Goal: Information Seeking & Learning: Learn about a topic

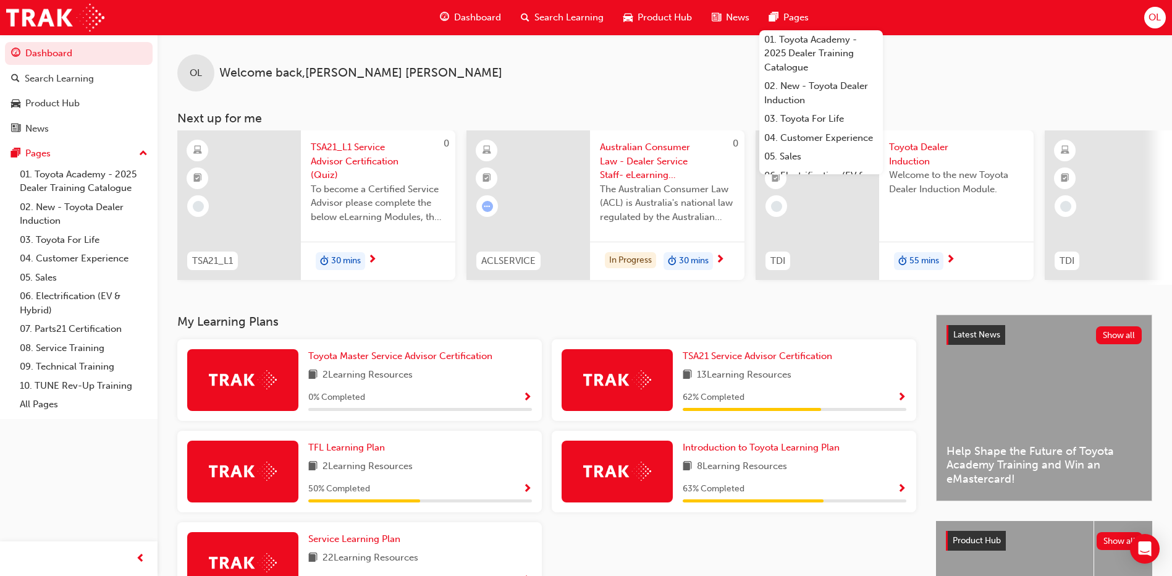
click at [777, 383] on span "13 Learning Resources" at bounding box center [744, 375] width 95 height 15
click at [750, 361] on span "TSA21 Service Advisor Certification" at bounding box center [758, 355] width 150 height 11
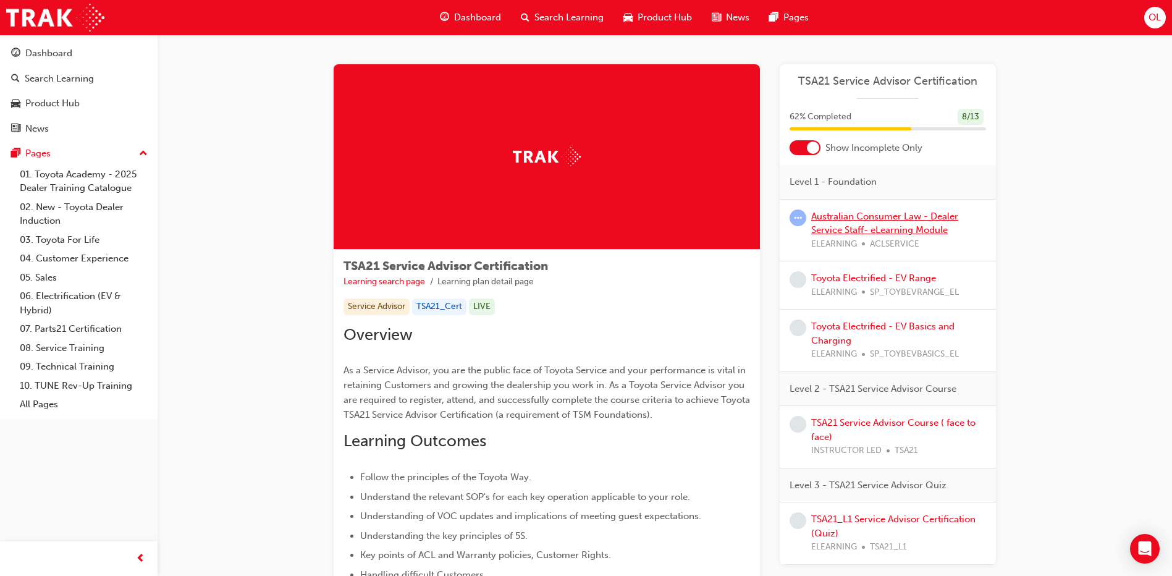
click at [866, 227] on link "Australian Consumer Law - Dealer Service Staff- eLearning Module" at bounding box center [884, 223] width 147 height 25
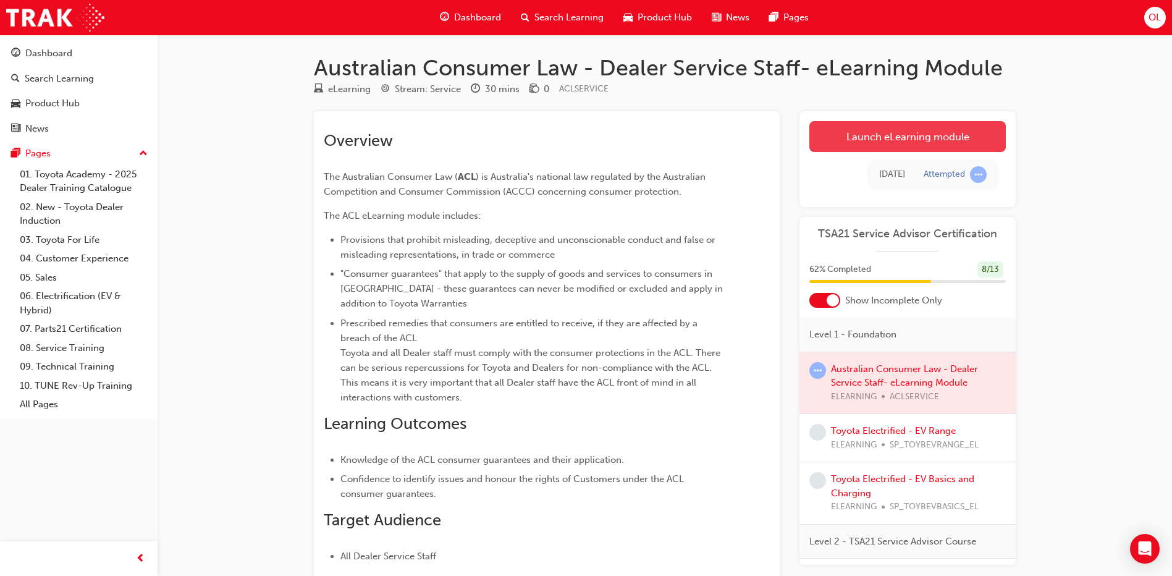
click at [898, 142] on link "Launch eLearning module" at bounding box center [908, 136] width 197 height 31
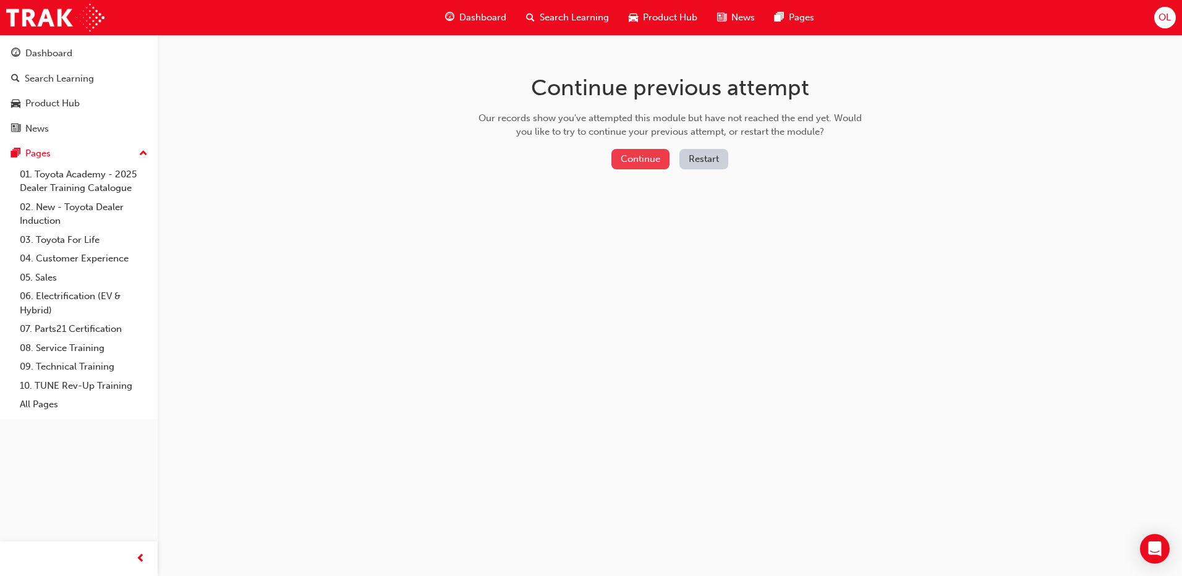
click at [631, 162] on button "Continue" at bounding box center [640, 159] width 58 height 20
click at [650, 161] on button "Continue" at bounding box center [640, 159] width 58 height 20
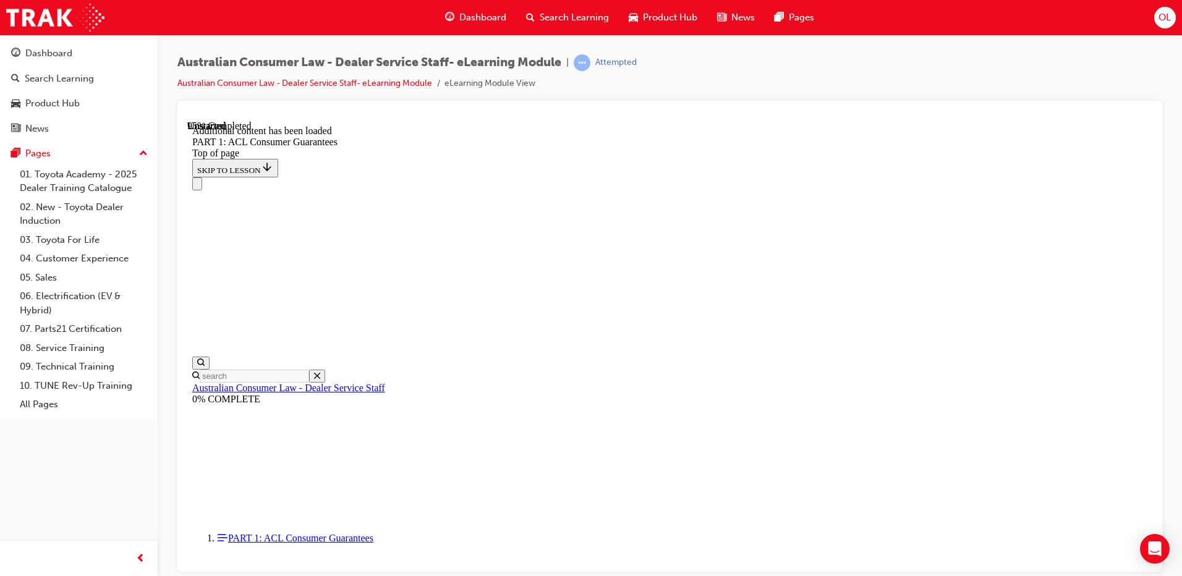
scroll to position [13016, 0]
drag, startPoint x: 664, startPoint y: 525, endPoint x: 701, endPoint y: 235, distance: 292.2
drag, startPoint x: 696, startPoint y: 302, endPoint x: 751, endPoint y: 302, distance: 55.0
drag, startPoint x: 720, startPoint y: 419, endPoint x: 740, endPoint y: 353, distance: 68.4
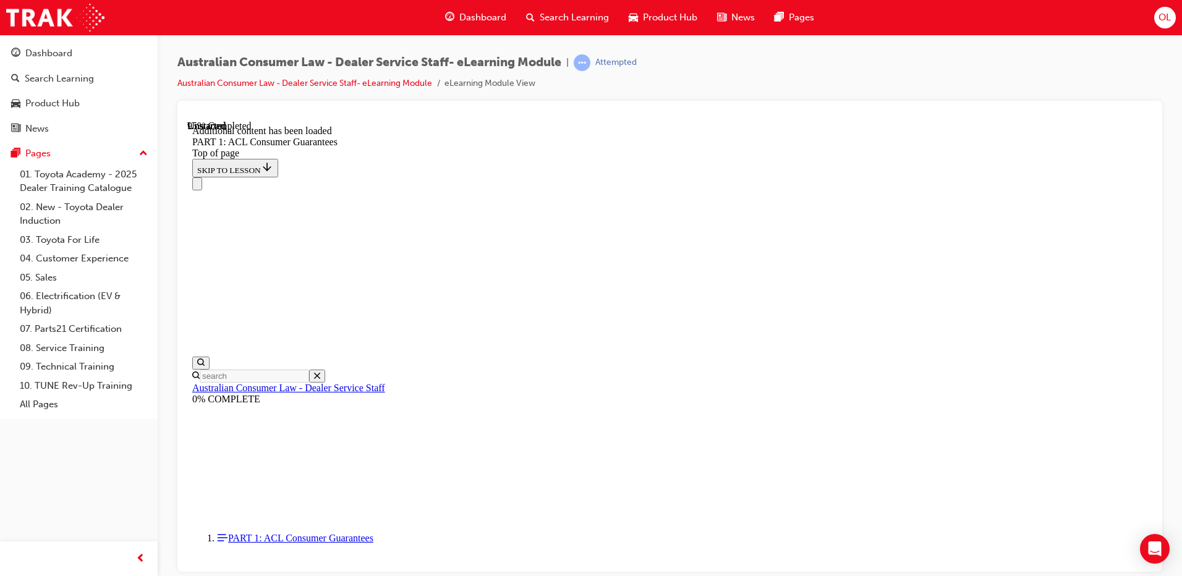
drag, startPoint x: 706, startPoint y: 451, endPoint x: 721, endPoint y: 449, distance: 14.9
drag, startPoint x: 719, startPoint y: 370, endPoint x: 736, endPoint y: 373, distance: 17.0
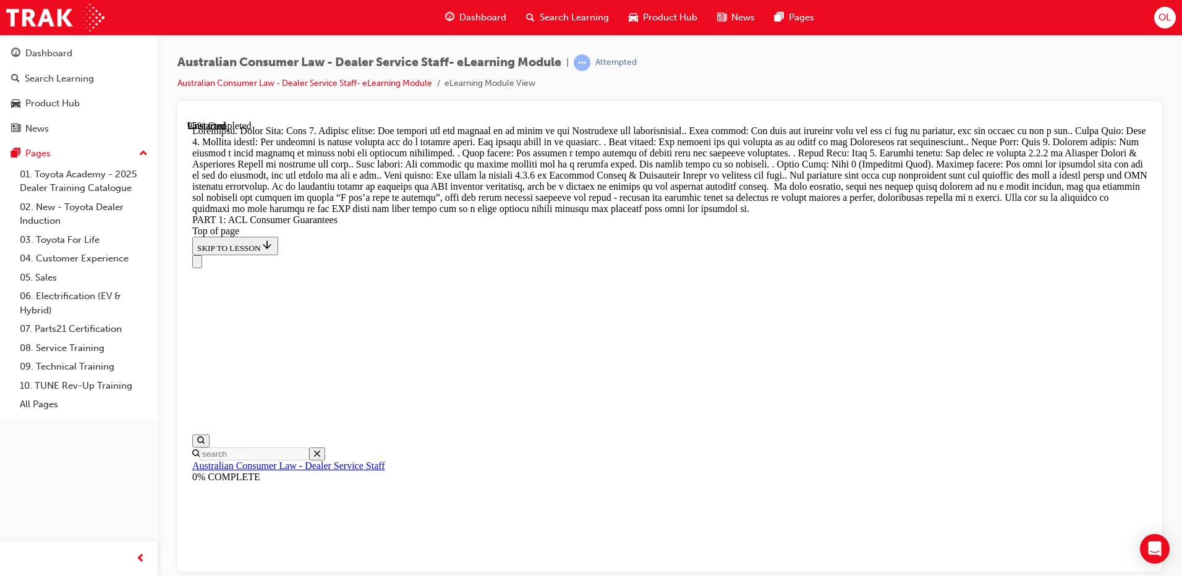
scroll to position [13019, 0]
drag, startPoint x: 717, startPoint y: 286, endPoint x: 711, endPoint y: 229, distance: 57.2
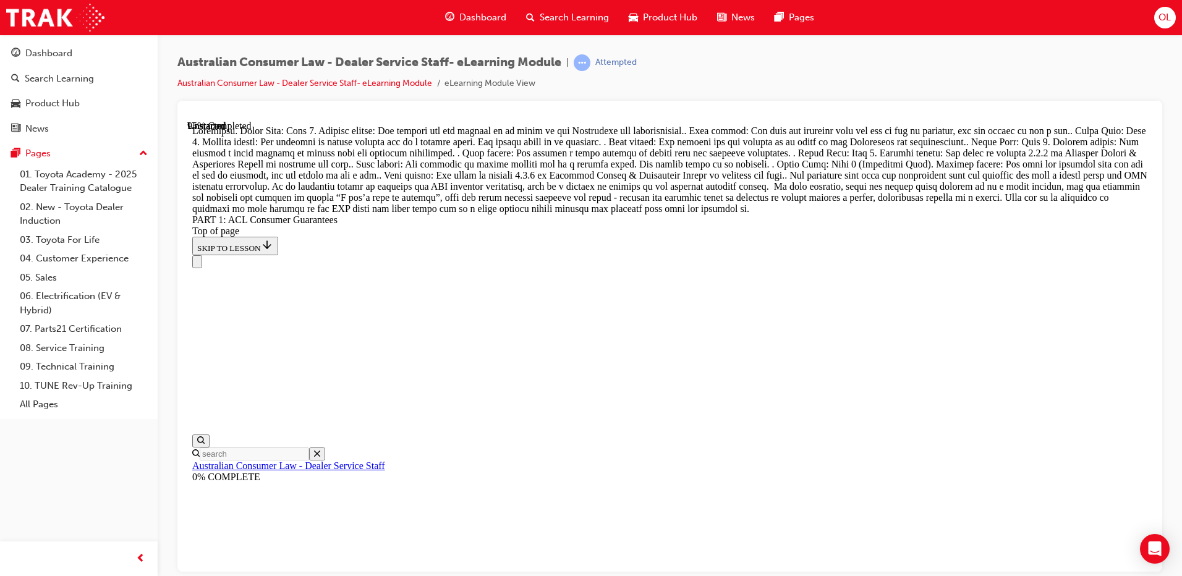
scroll to position [13012, 0]
drag, startPoint x: 726, startPoint y: 245, endPoint x: 766, endPoint y: 516, distance: 274.2
drag, startPoint x: 698, startPoint y: 371, endPoint x: 729, endPoint y: 261, distance: 114.3
drag, startPoint x: 722, startPoint y: 426, endPoint x: 764, endPoint y: 264, distance: 167.3
drag, startPoint x: 730, startPoint y: 375, endPoint x: 718, endPoint y: 410, distance: 37.7
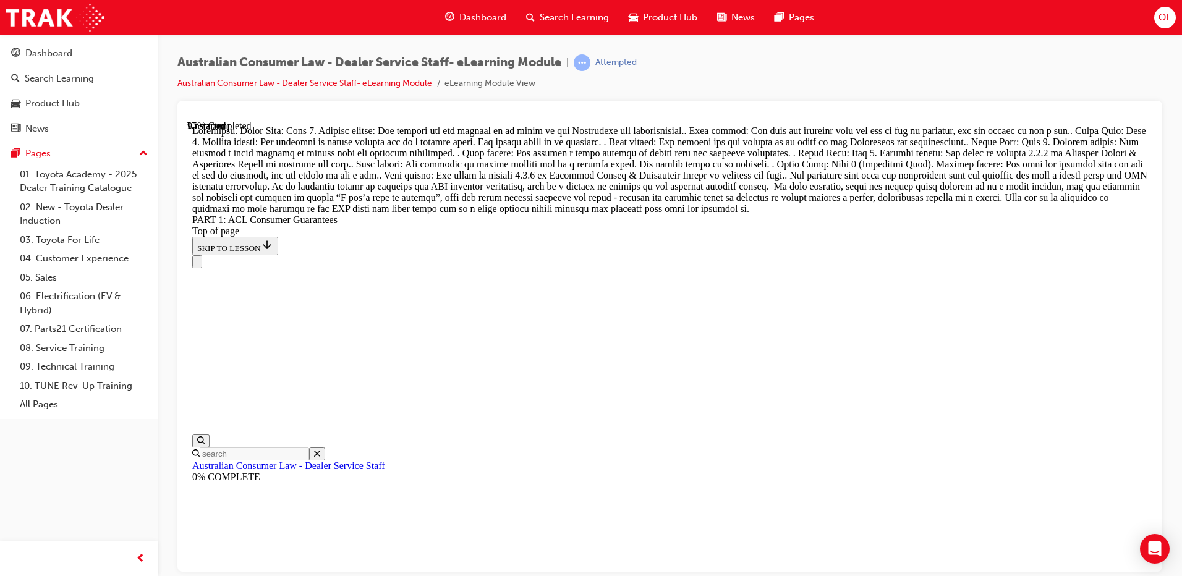
drag, startPoint x: 703, startPoint y: 430, endPoint x: 738, endPoint y: 430, distance: 35.2
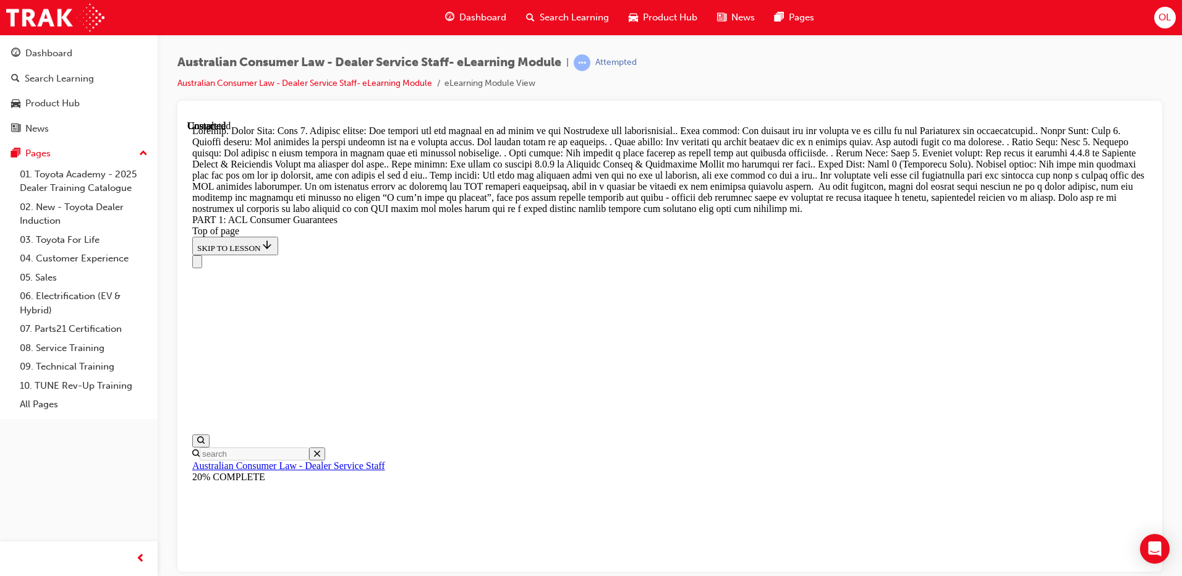
scroll to position [14140, 0]
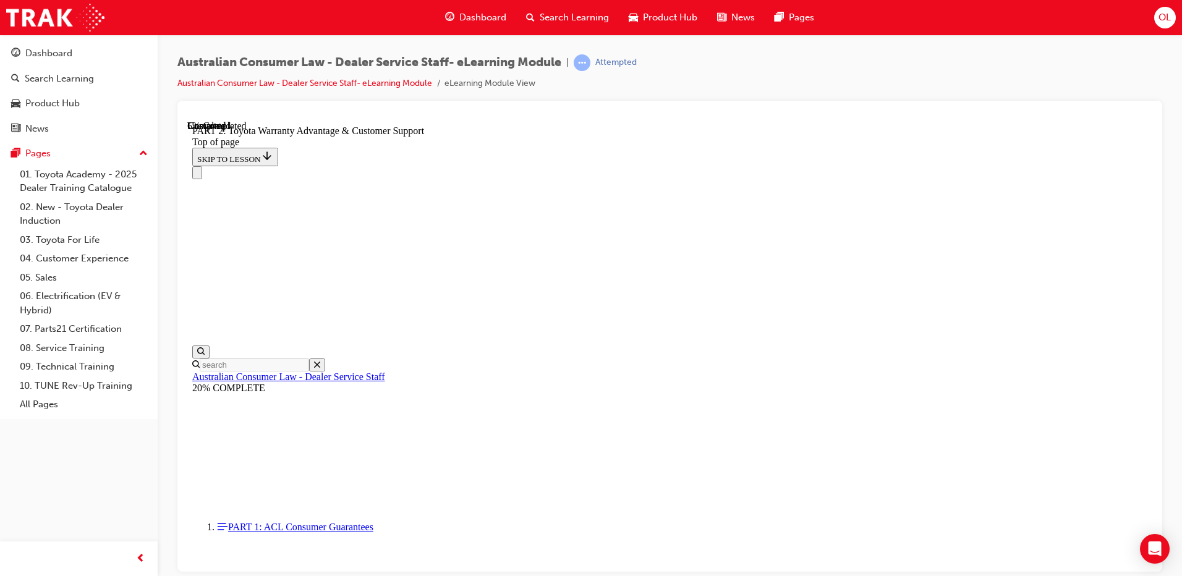
scroll to position [925, 0]
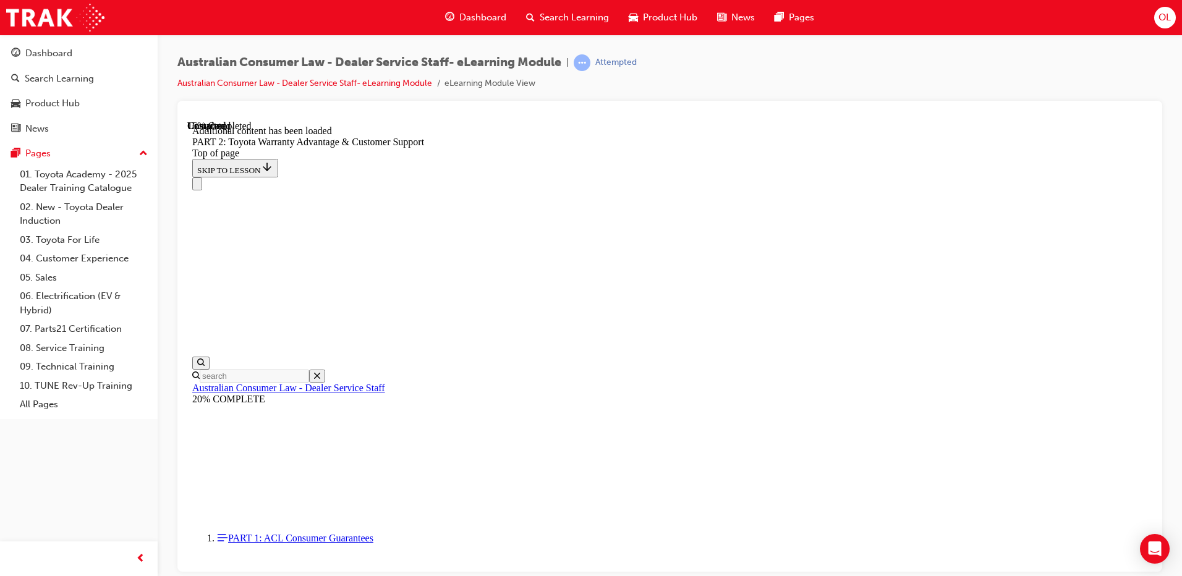
scroll to position [1304, 0]
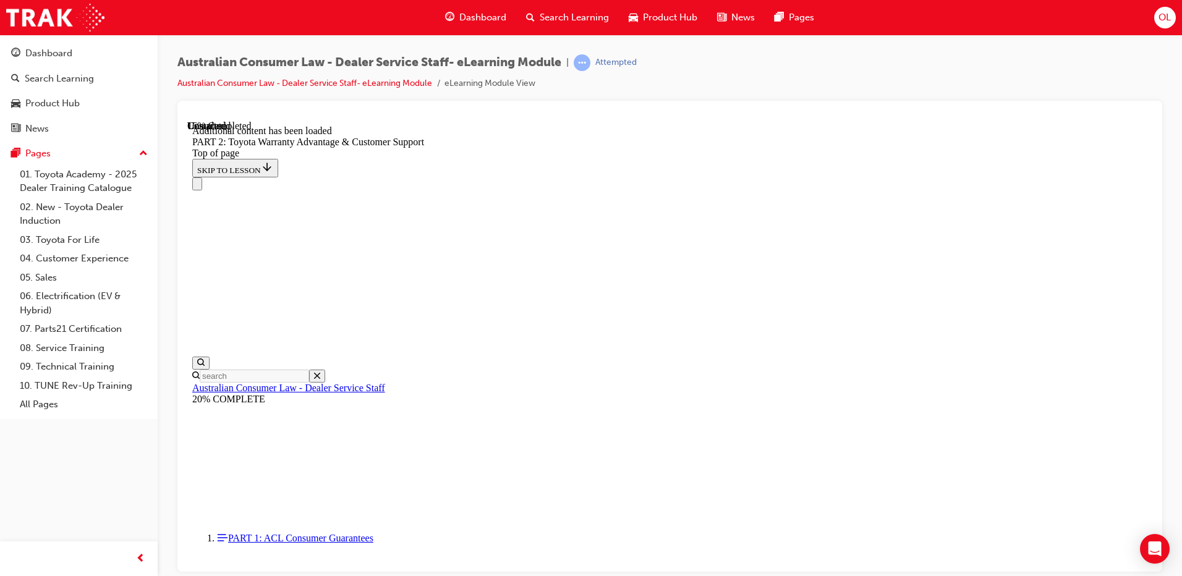
drag, startPoint x: 928, startPoint y: 511, endPoint x: 926, endPoint y: 486, distance: 25.5
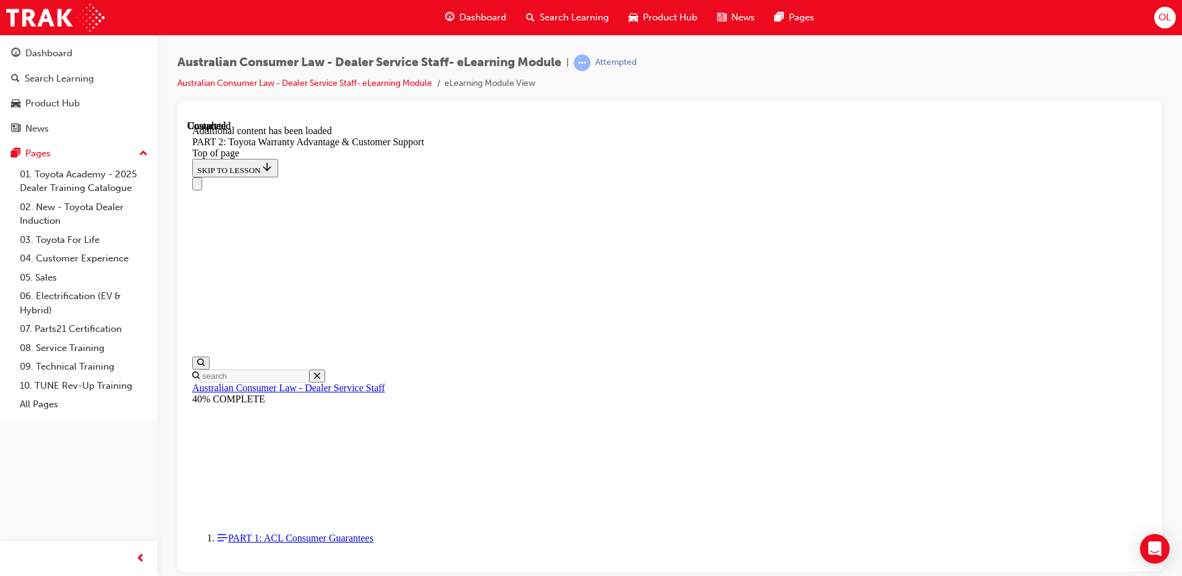
scroll to position [5139, 0]
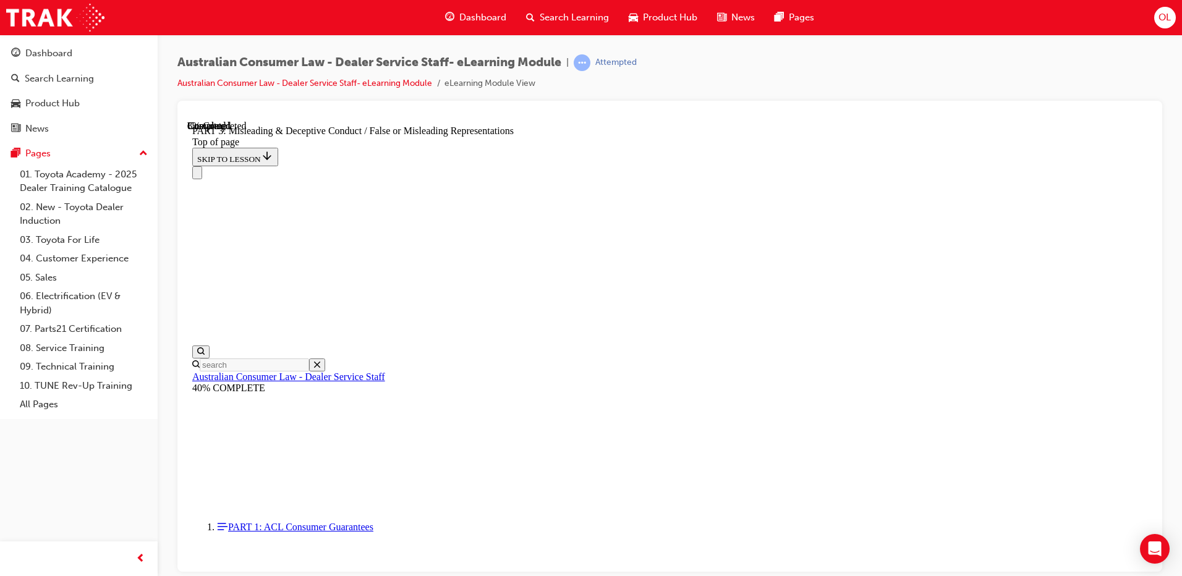
scroll to position [842, 0]
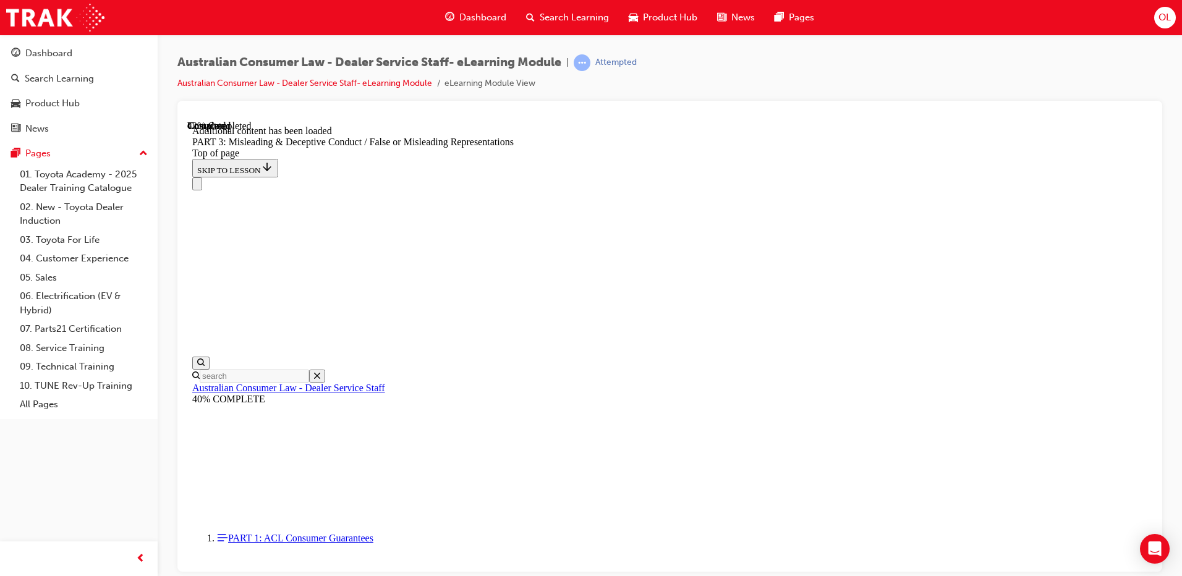
scroll to position [2817, 0]
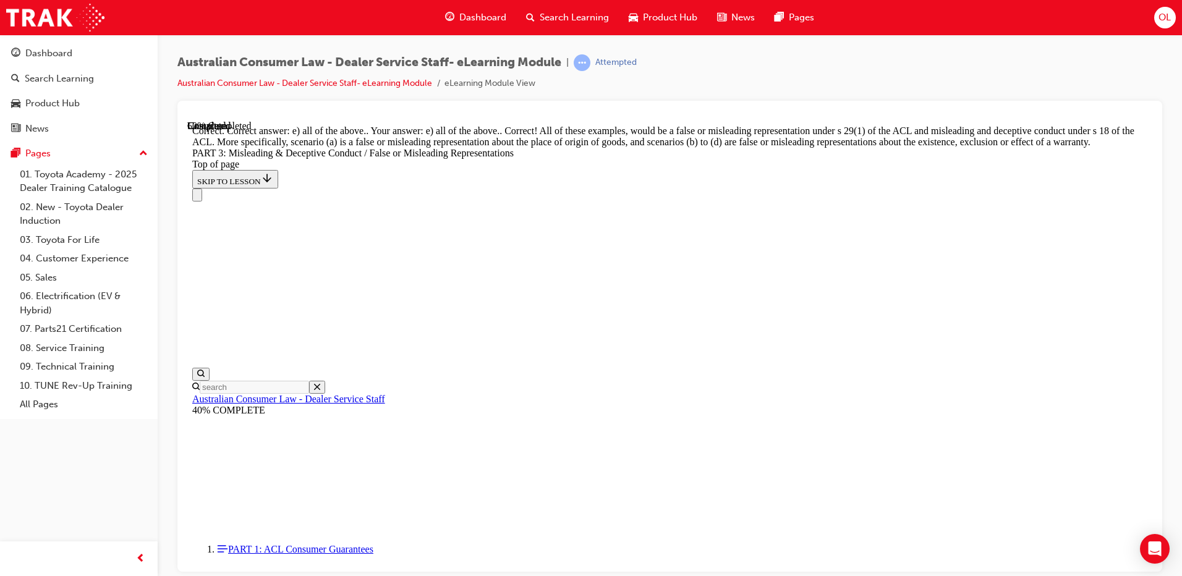
scroll to position [3250, 0]
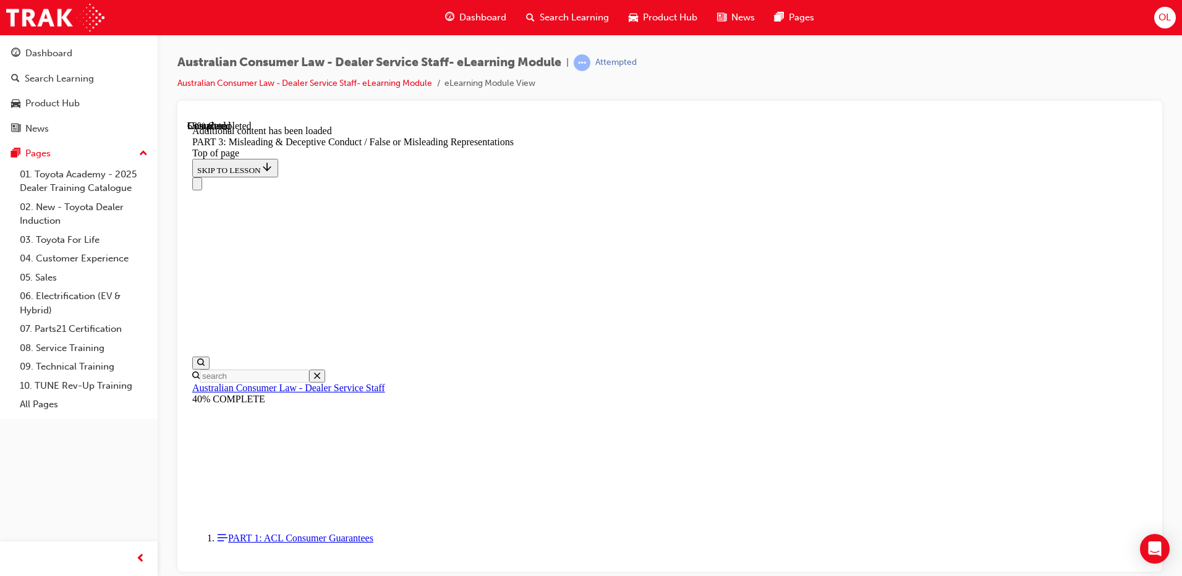
scroll to position [3582, 0]
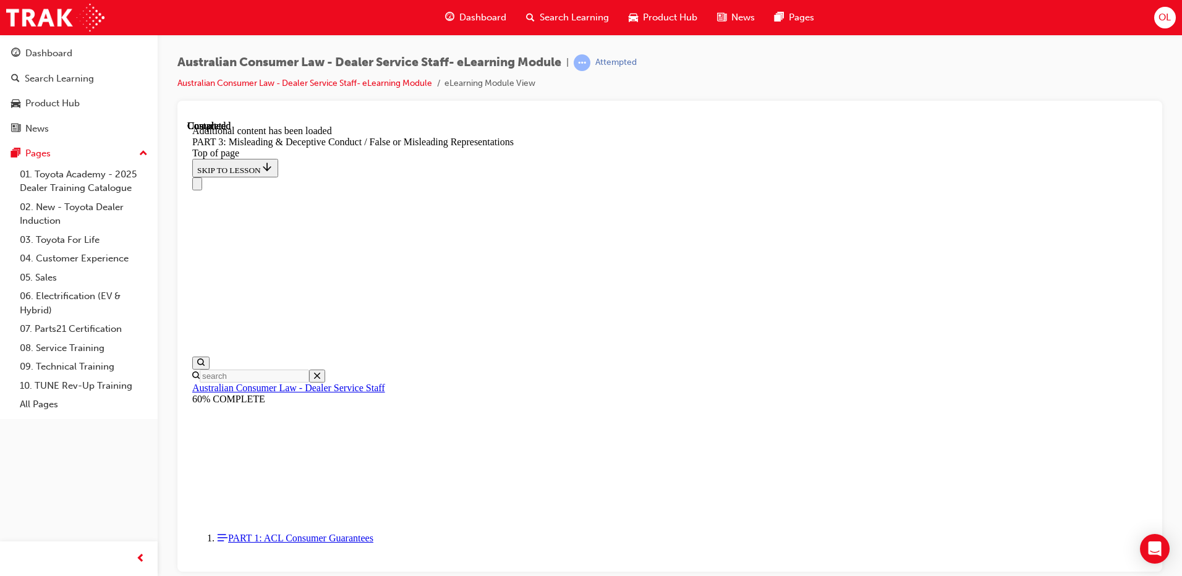
scroll to position [5100, 0]
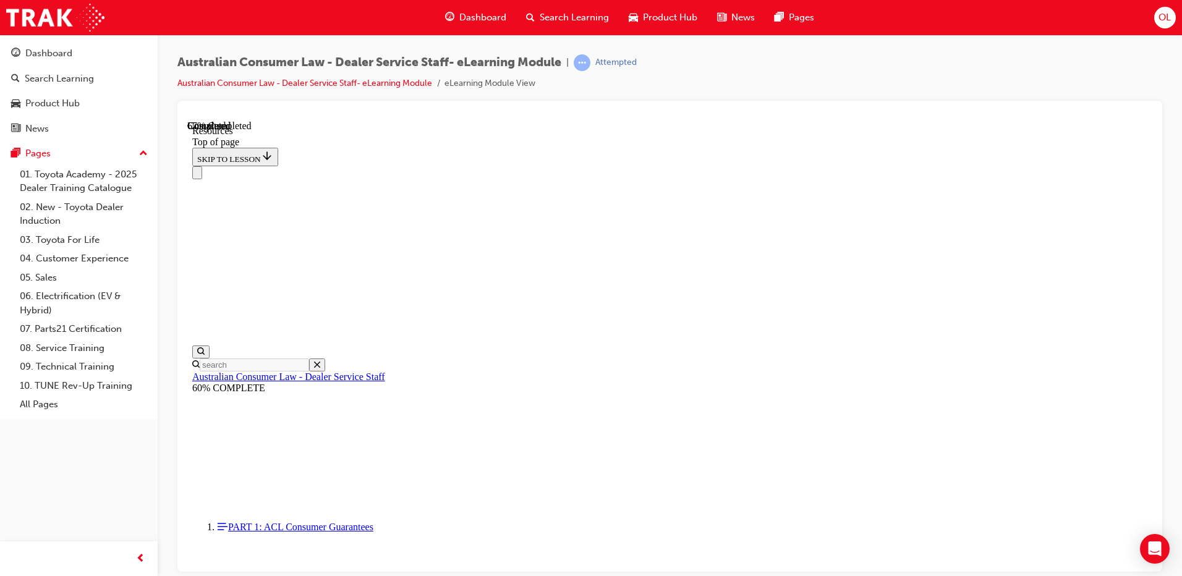
scroll to position [584, 0]
click at [478, 11] on span "Dashboard" at bounding box center [482, 18] width 47 height 14
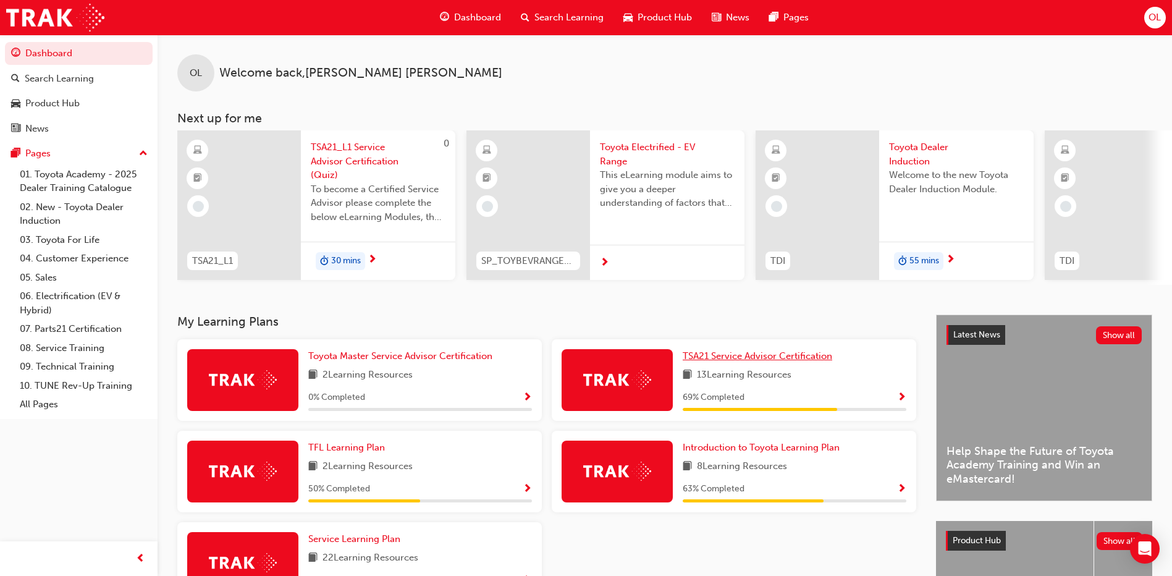
click at [819, 356] on span "TSA21 Service Advisor Certification" at bounding box center [758, 355] width 150 height 11
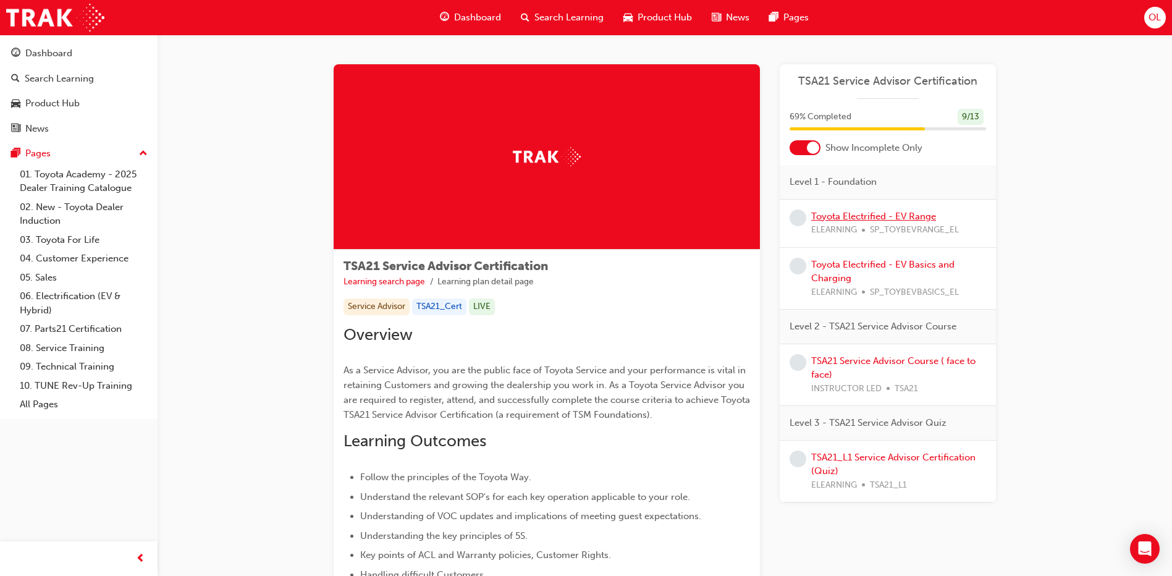
click at [873, 218] on link "Toyota Electrified - EV Range" at bounding box center [873, 216] width 125 height 11
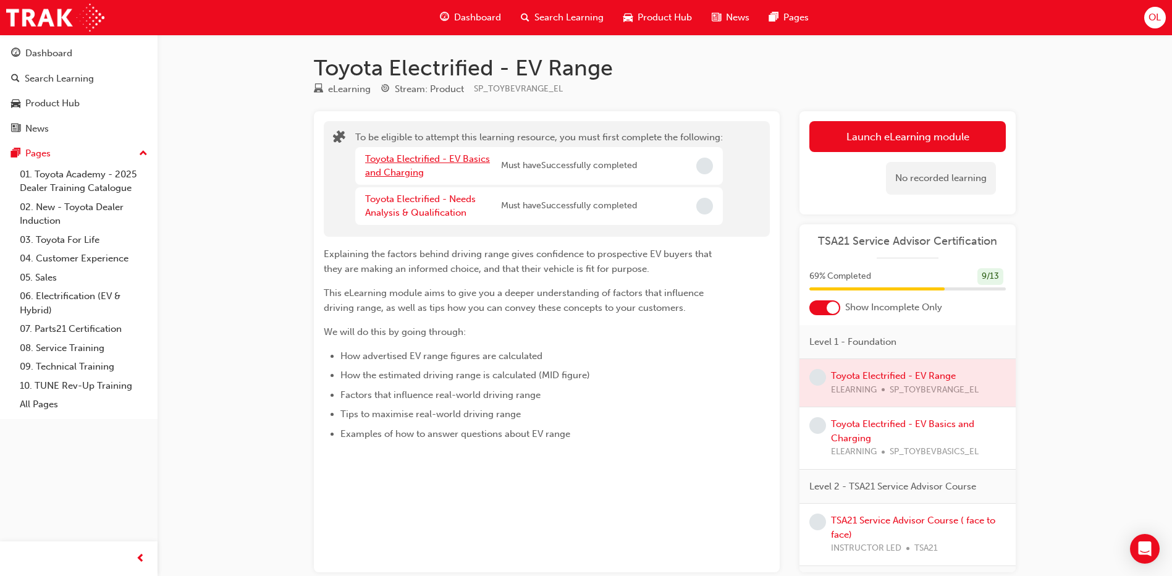
click at [446, 161] on link "Toyota Electrified - EV Basics and Charging" at bounding box center [427, 165] width 125 height 25
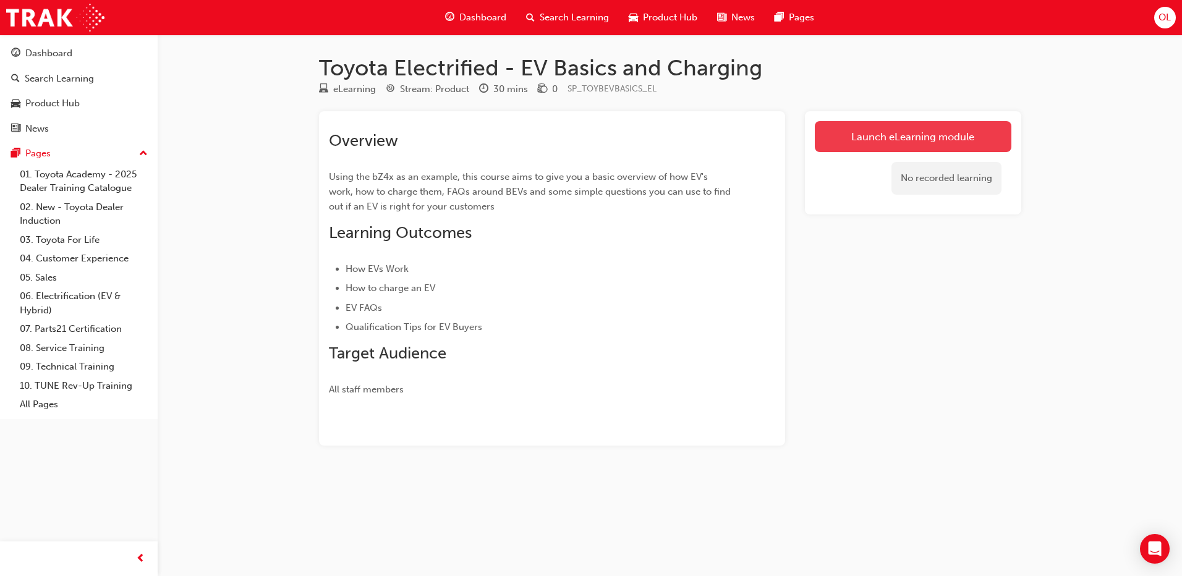
click at [873, 140] on link "Launch eLearning module" at bounding box center [913, 136] width 197 height 31
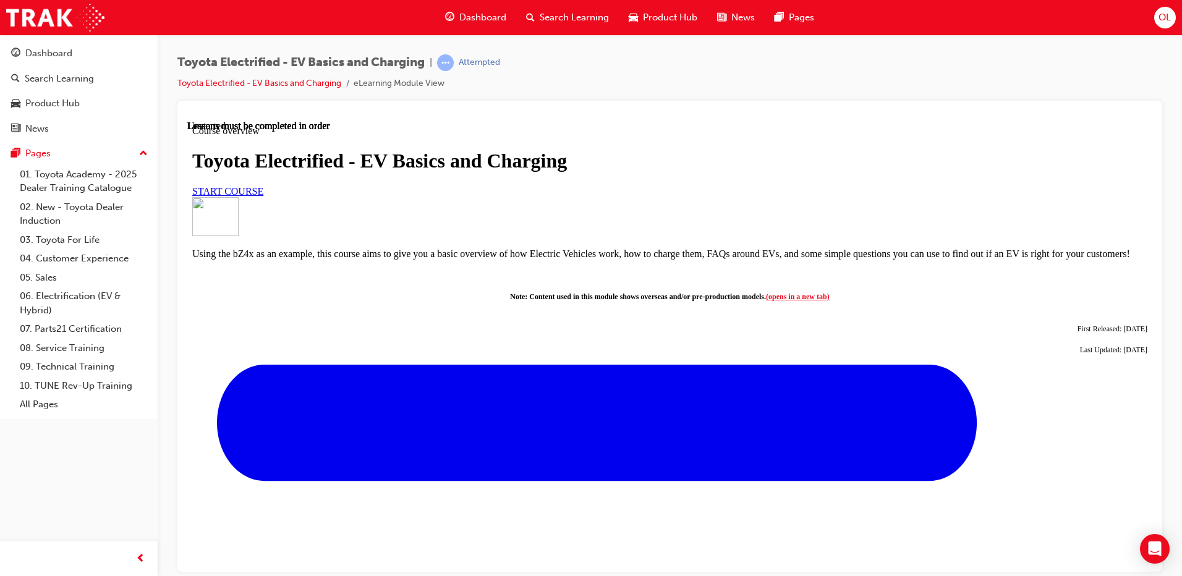
click at [263, 196] on link "START COURSE" at bounding box center [227, 190] width 71 height 11
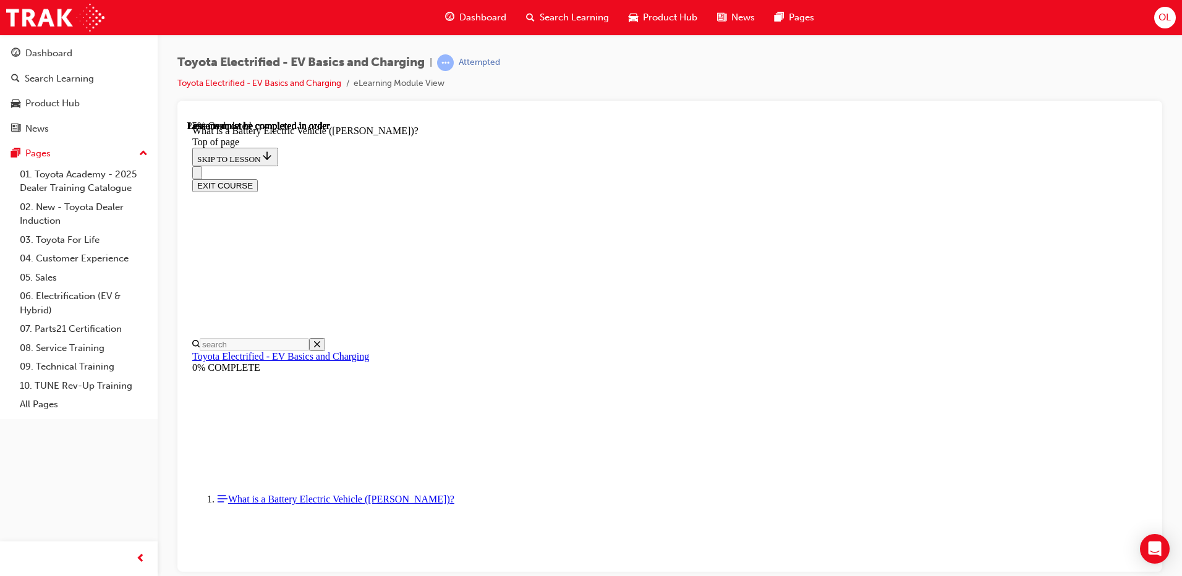
scroll to position [38, 0]
